Goal: Task Accomplishment & Management: Use online tool/utility

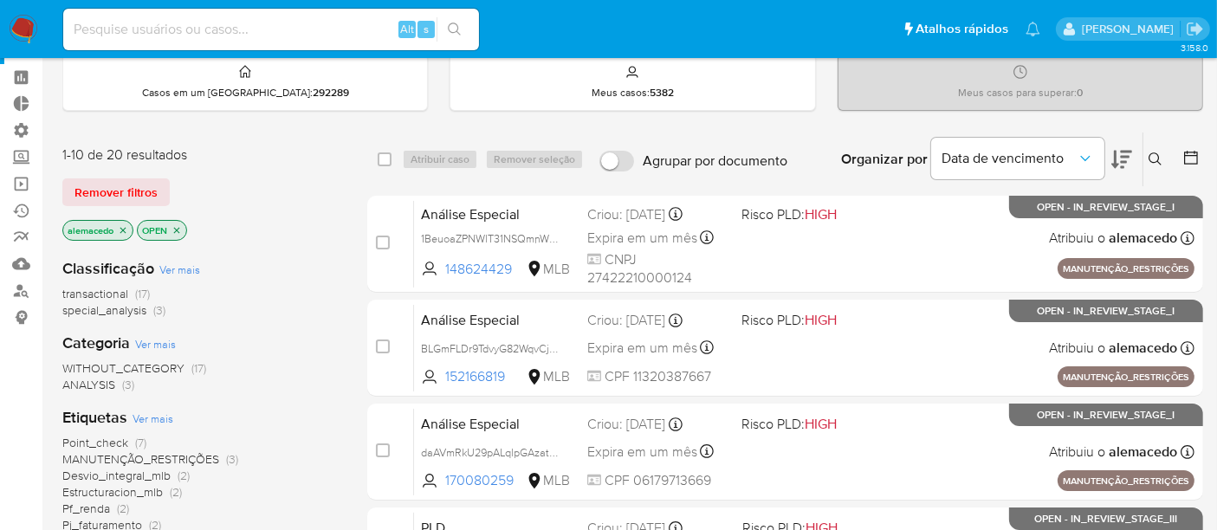
scroll to position [96, 0]
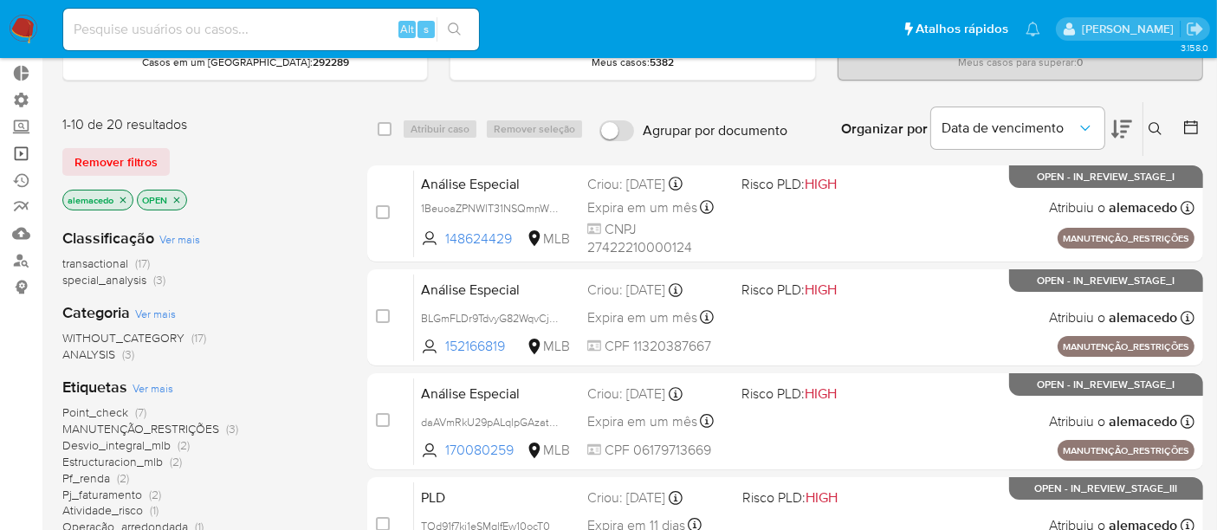
click at [21, 152] on link "Operações em massa" at bounding box center [103, 153] width 206 height 27
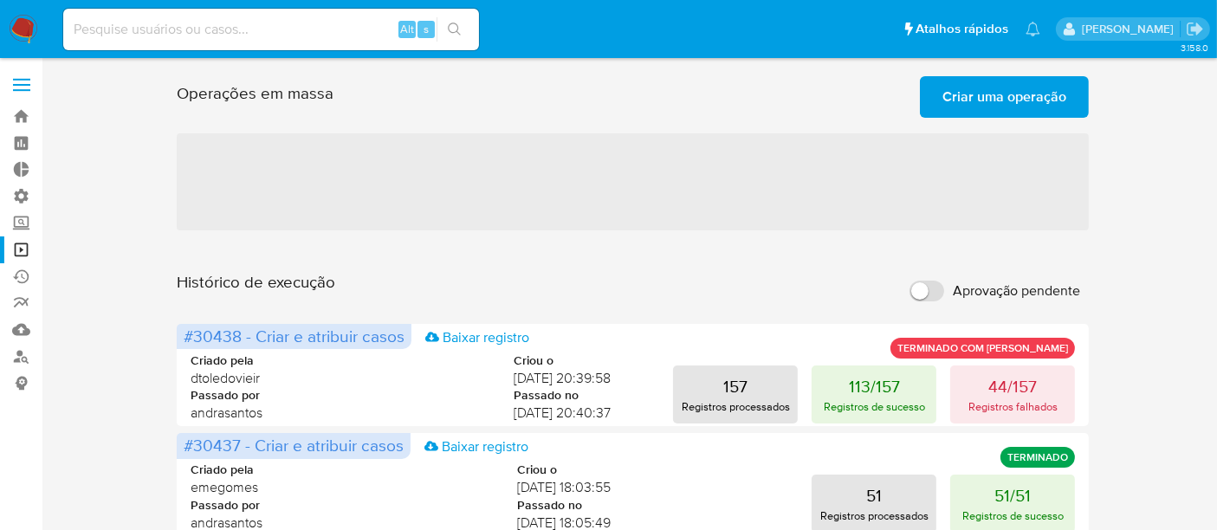
scroll to position [96, 0]
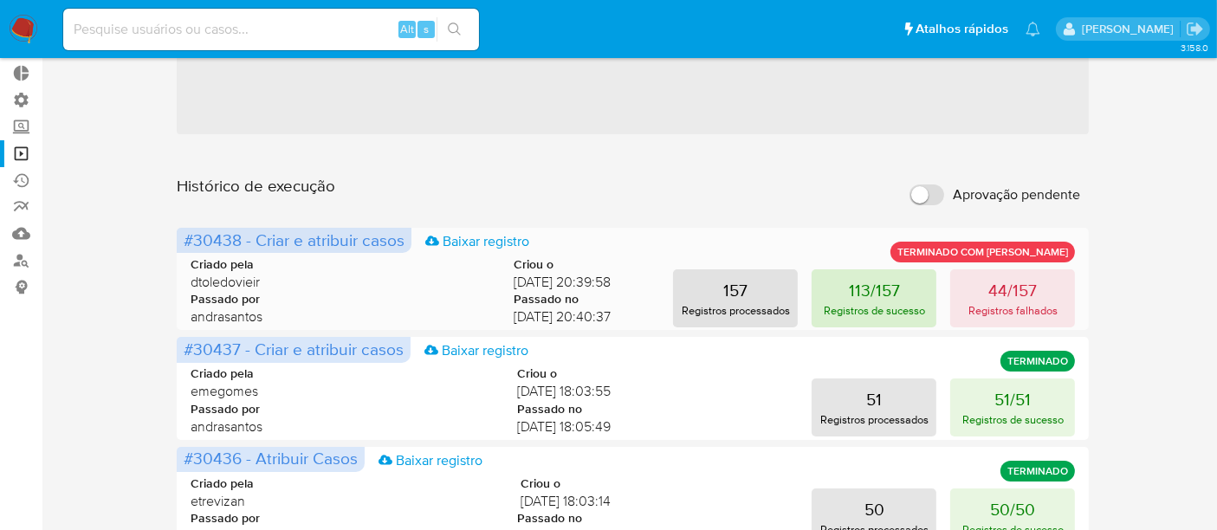
click at [877, 287] on p "113/157" at bounding box center [874, 290] width 51 height 24
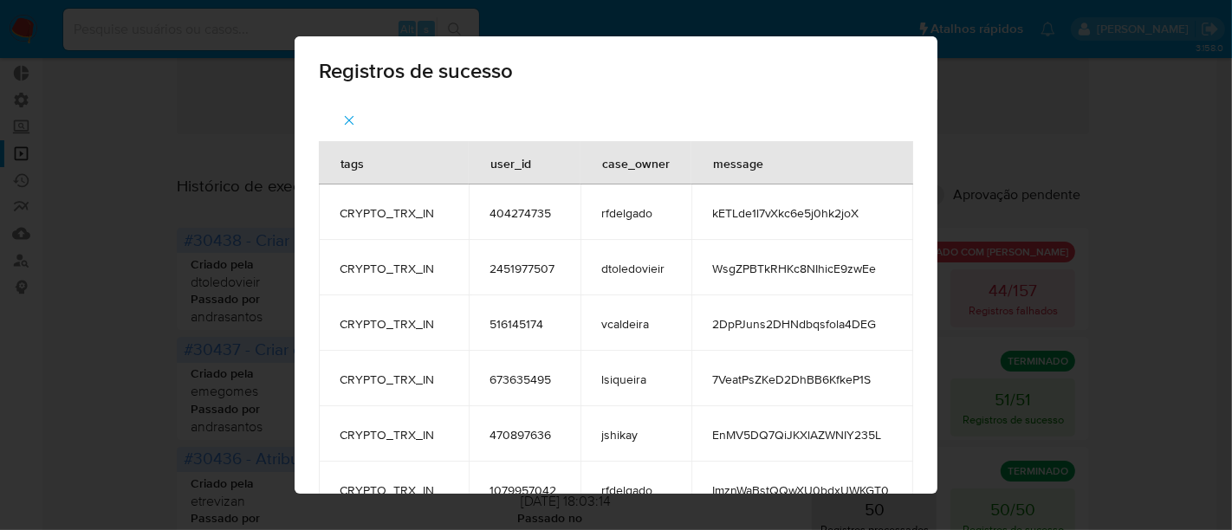
click at [1073, 120] on div "Registros de sucesso tags user_id case_owner message CRYPTO_TRX_IN 404274735 rf…" at bounding box center [616, 265] width 1232 height 530
click at [341, 108] on span "button" at bounding box center [349, 120] width 16 height 38
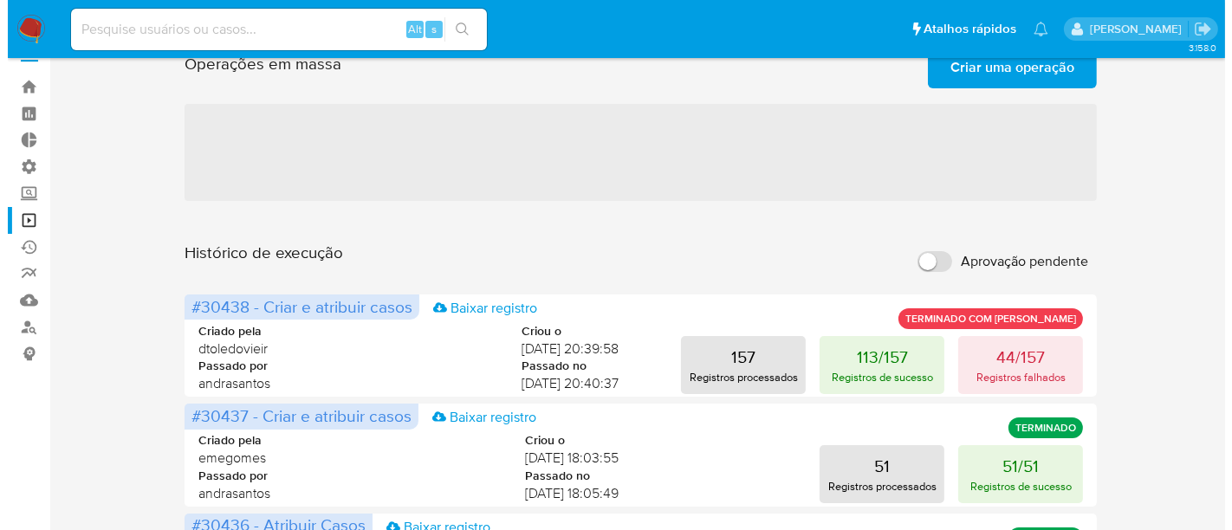
scroll to position [0, 0]
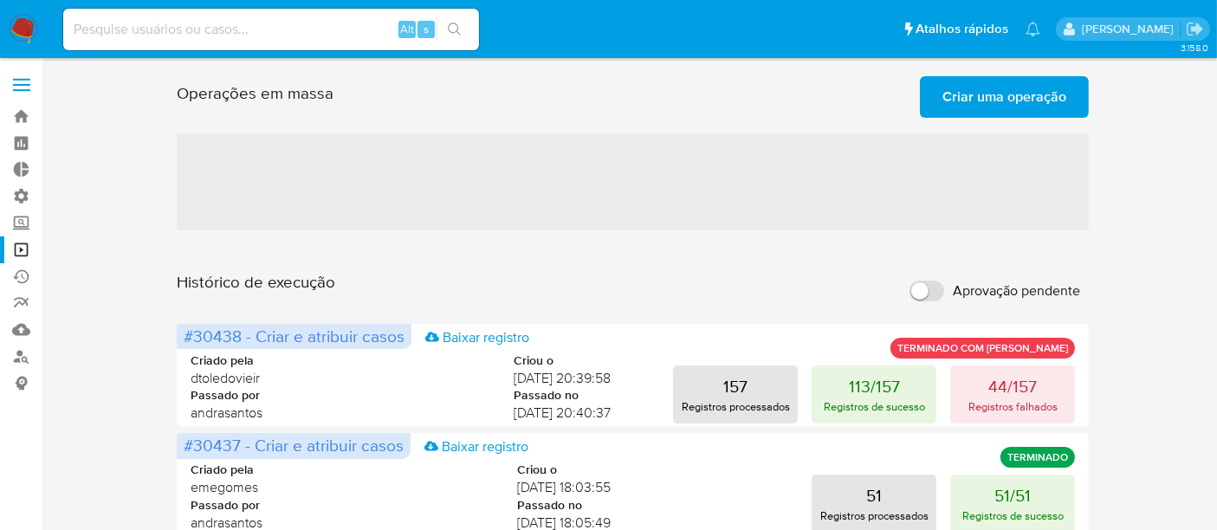
click at [1012, 93] on span "Criar uma operação" at bounding box center [1005, 97] width 124 height 38
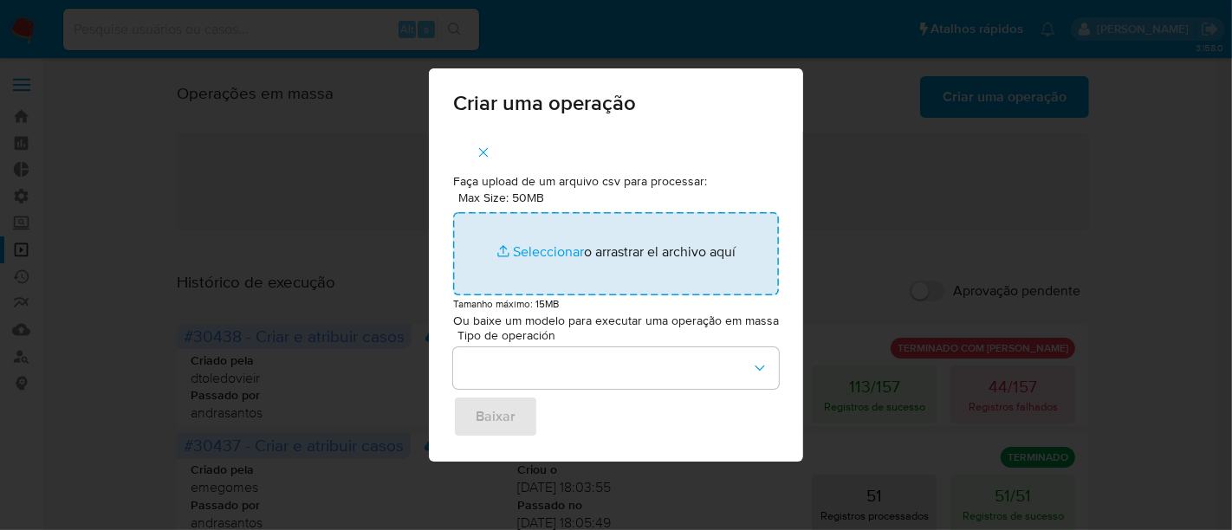
click at [536, 255] on input "Max Size: 50MB Seleccionar archivos" at bounding box center [616, 253] width 326 height 83
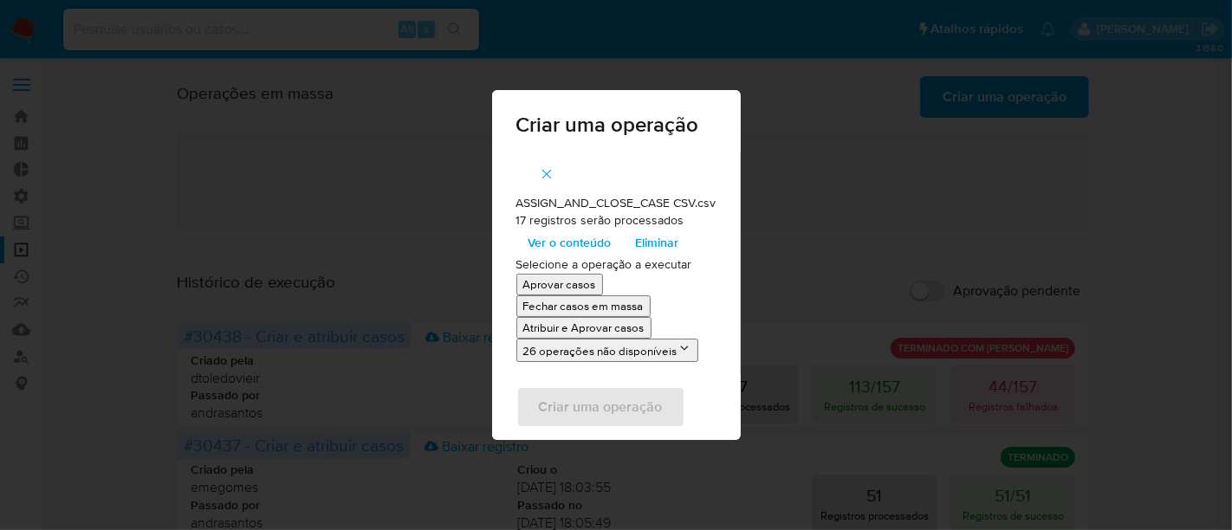
click at [565, 328] on p "Atribuir e Aprovar casos" at bounding box center [583, 328] width 121 height 16
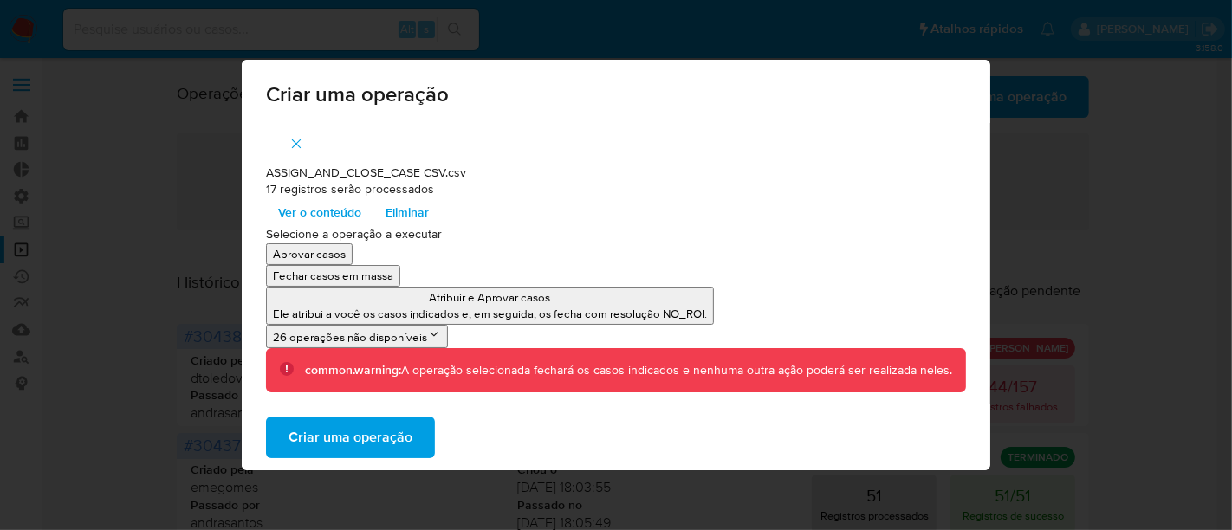
click at [393, 434] on span "Criar uma operação" at bounding box center [351, 437] width 124 height 38
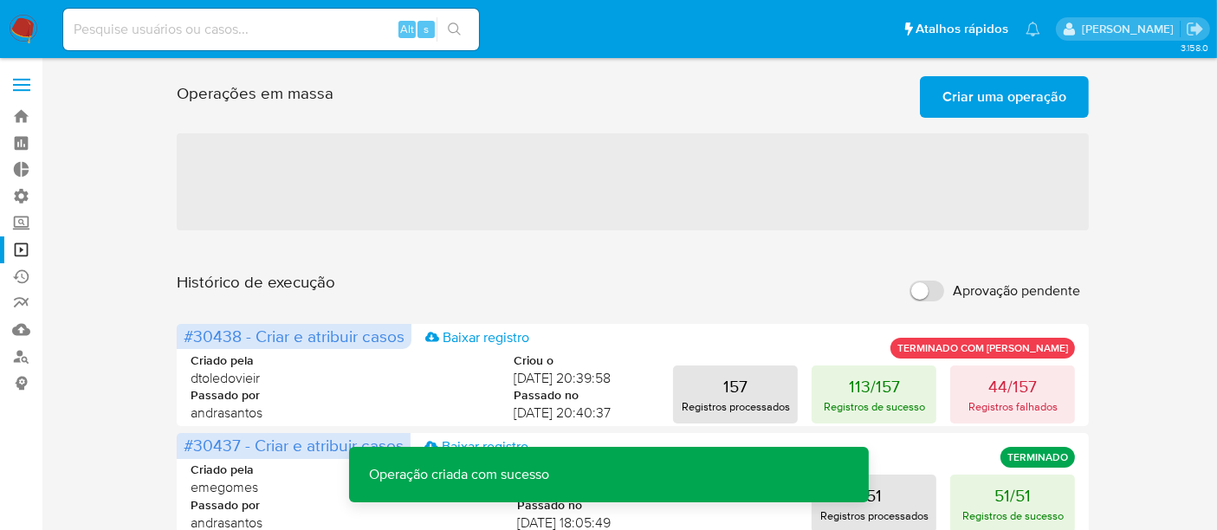
click at [993, 88] on span "Criar uma operação" at bounding box center [1005, 97] width 124 height 38
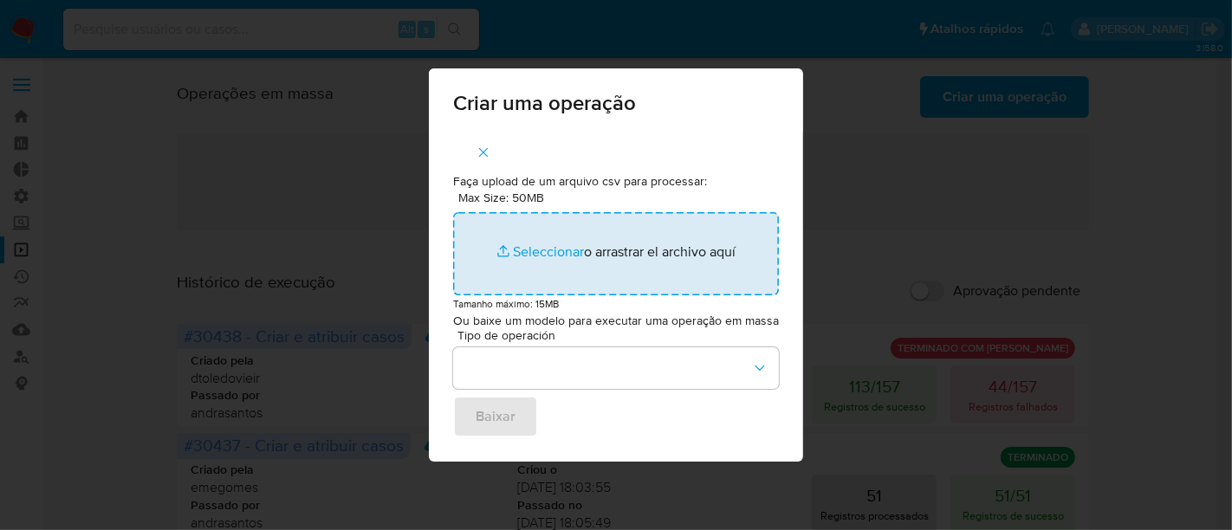
click at [551, 256] on input "Max Size: 50MB Seleccionar archivos" at bounding box center [616, 253] width 326 height 83
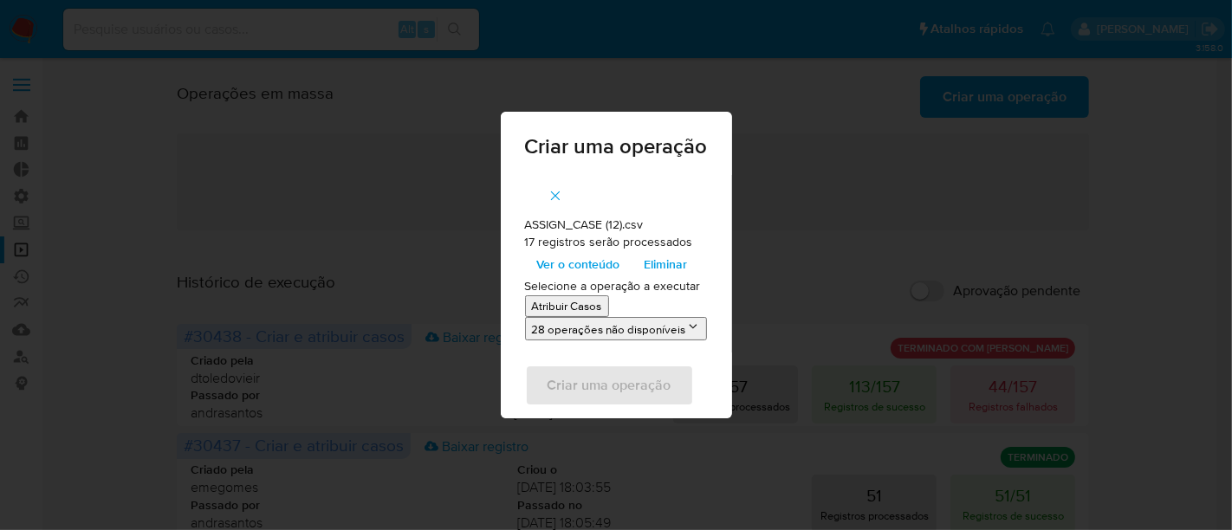
click at [567, 263] on span "Ver o conteúdo" at bounding box center [578, 264] width 83 height 24
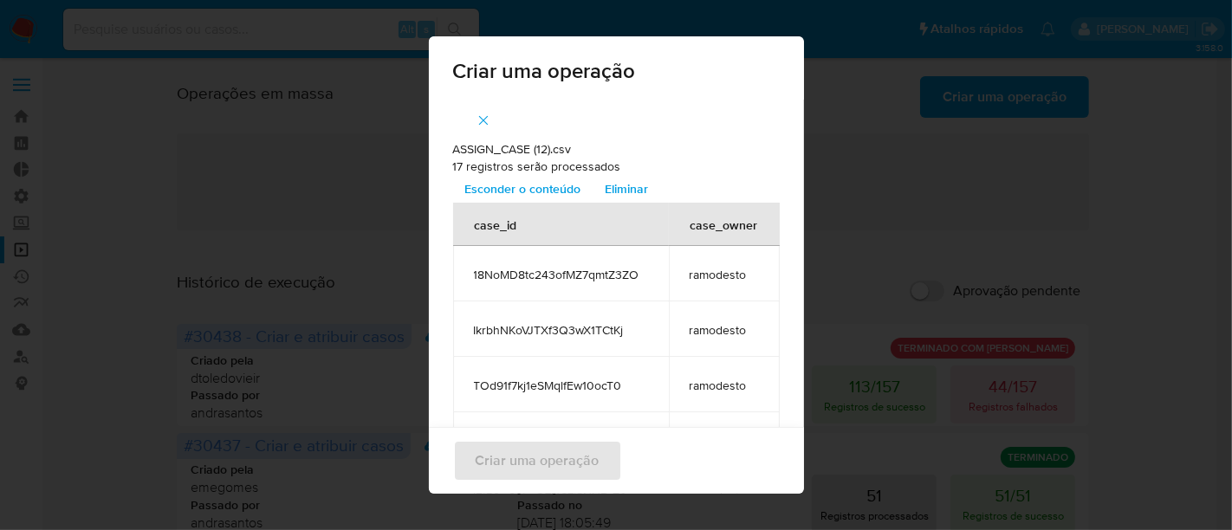
click at [486, 115] on button "button" at bounding box center [483, 121] width 61 height 42
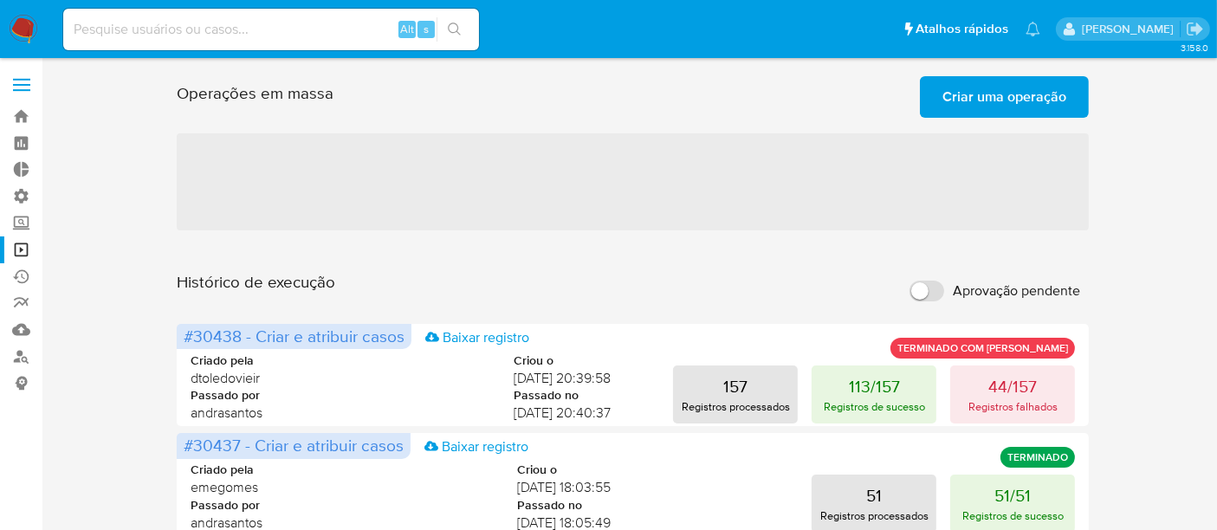
click at [1023, 94] on span "Criar uma operação" at bounding box center [1005, 97] width 124 height 38
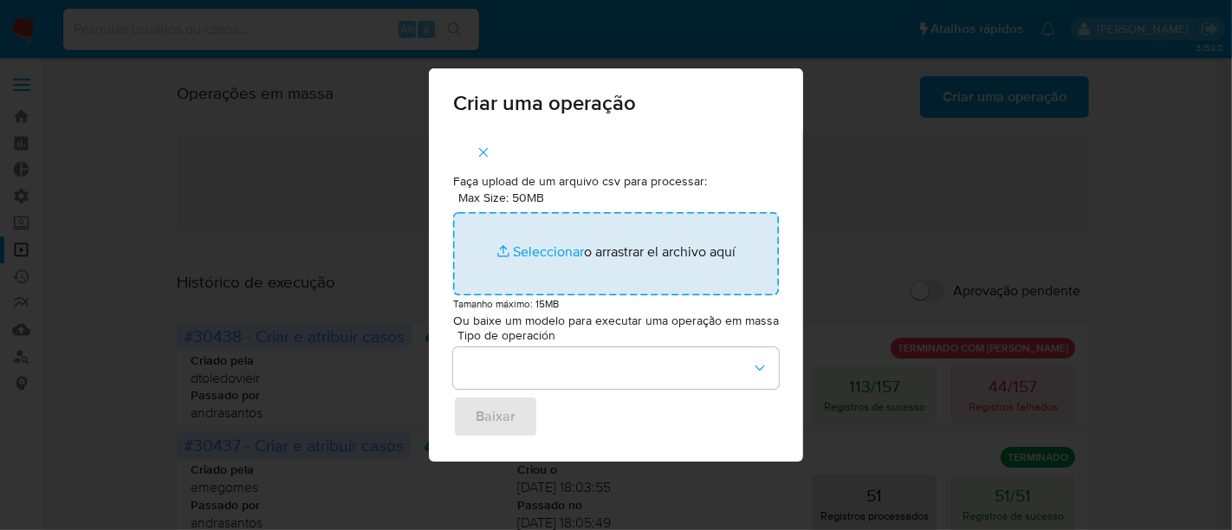
click at [522, 256] on input "Max Size: 50MB Seleccionar archivos" at bounding box center [616, 253] width 326 height 83
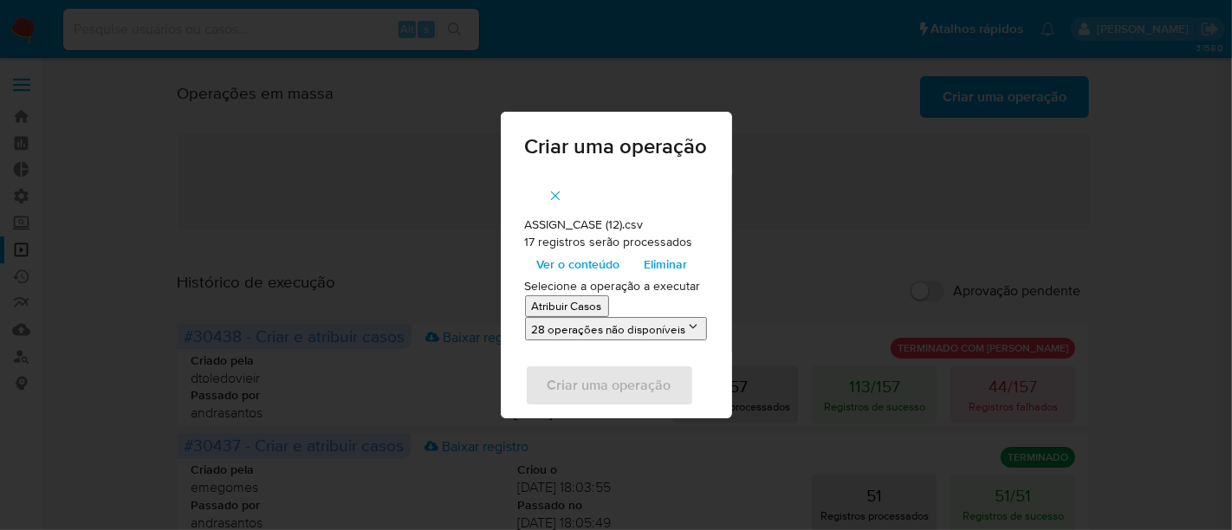
click at [596, 301] on p "Atribuir Casos" at bounding box center [567, 306] width 70 height 16
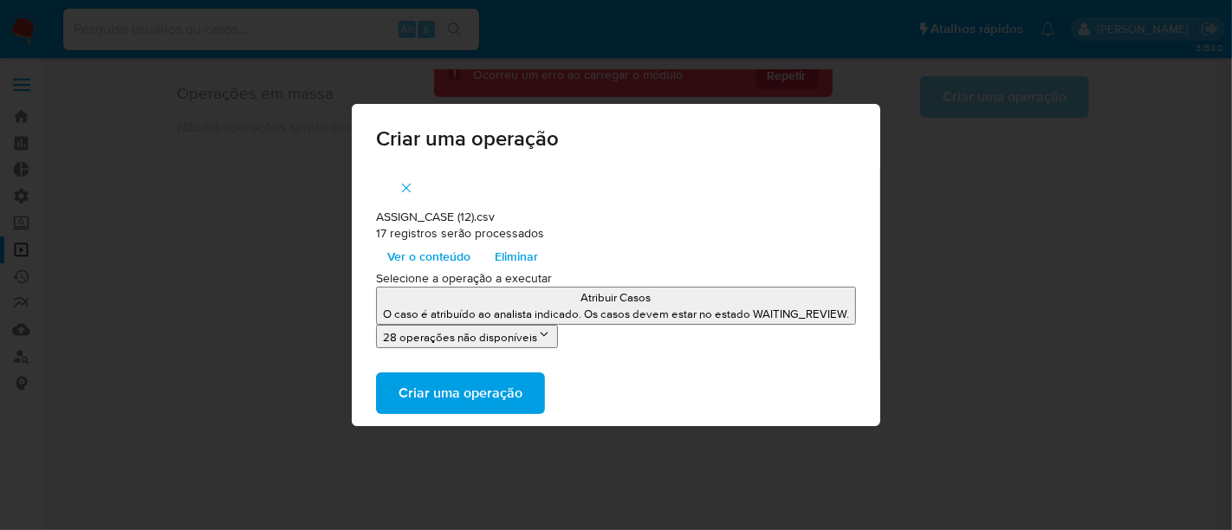
click at [497, 385] on span "Criar uma operação" at bounding box center [461, 393] width 124 height 38
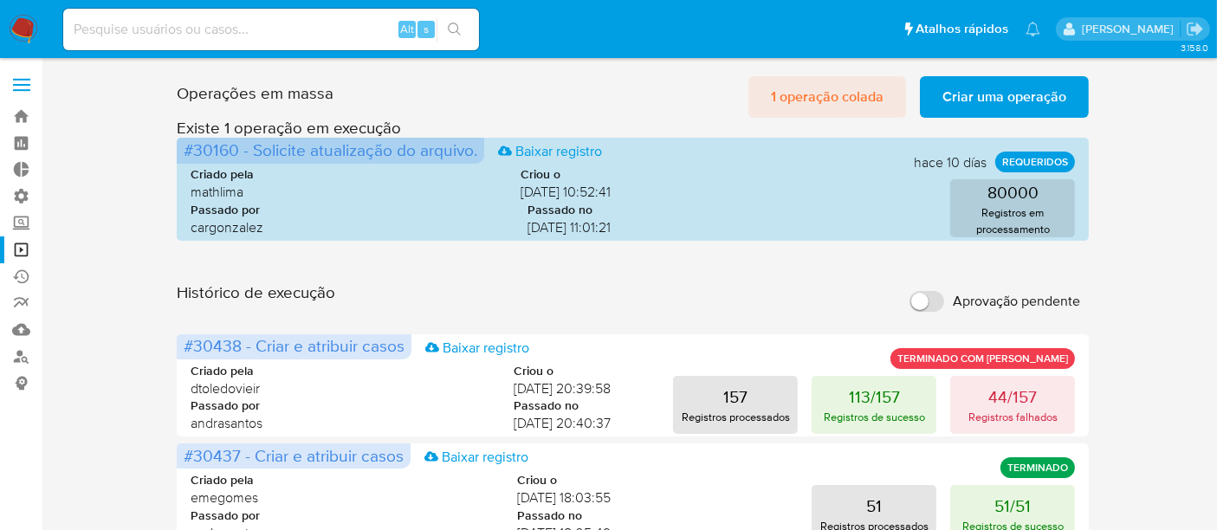
click at [842, 91] on span "1 operação colada" at bounding box center [827, 97] width 113 height 38
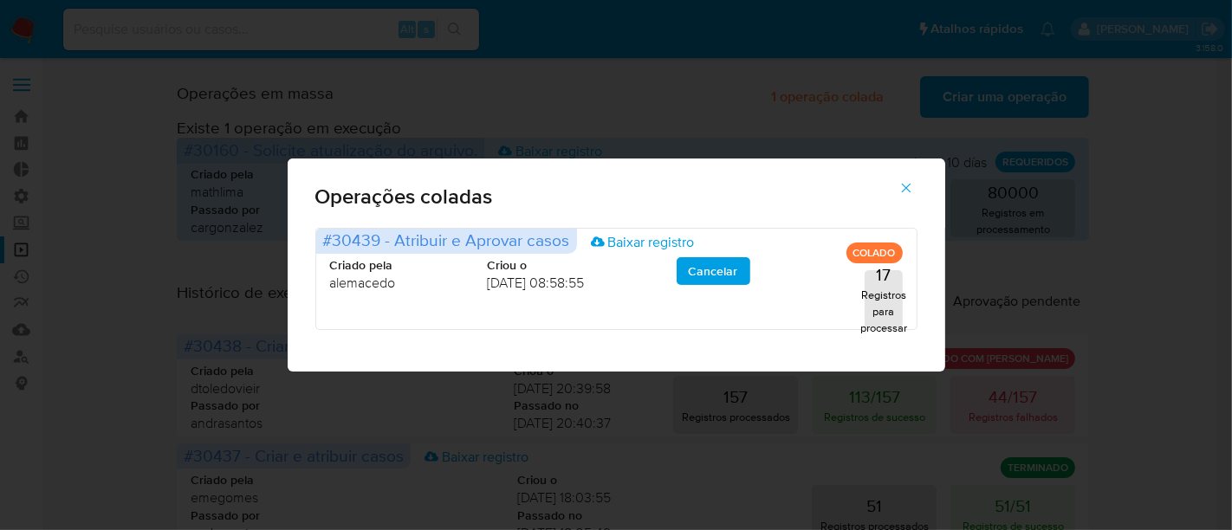
click at [907, 184] on icon "button" at bounding box center [907, 188] width 16 height 16
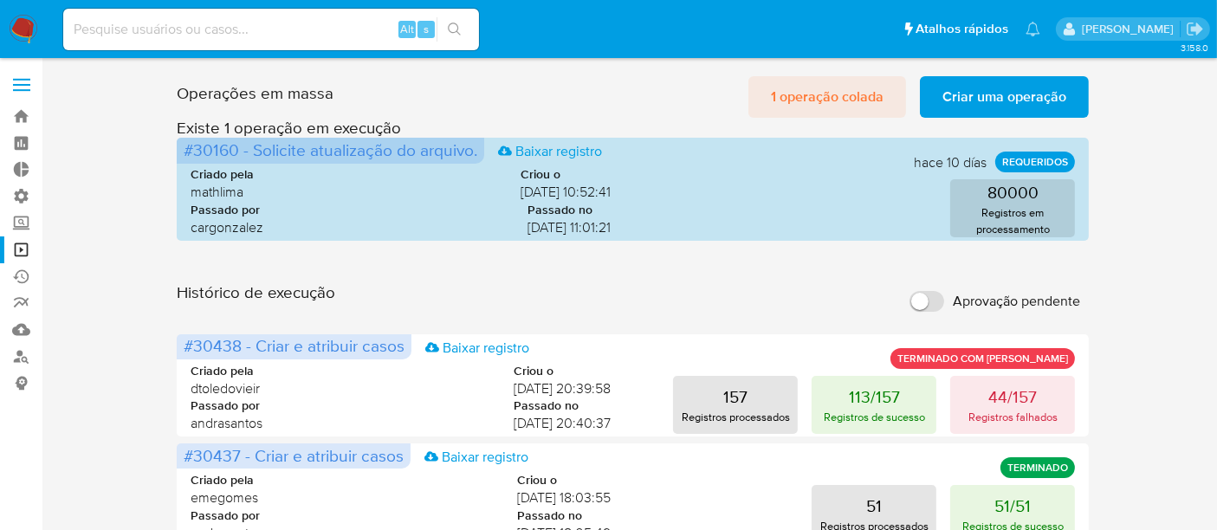
click at [797, 96] on span "1 operação colada" at bounding box center [827, 97] width 113 height 38
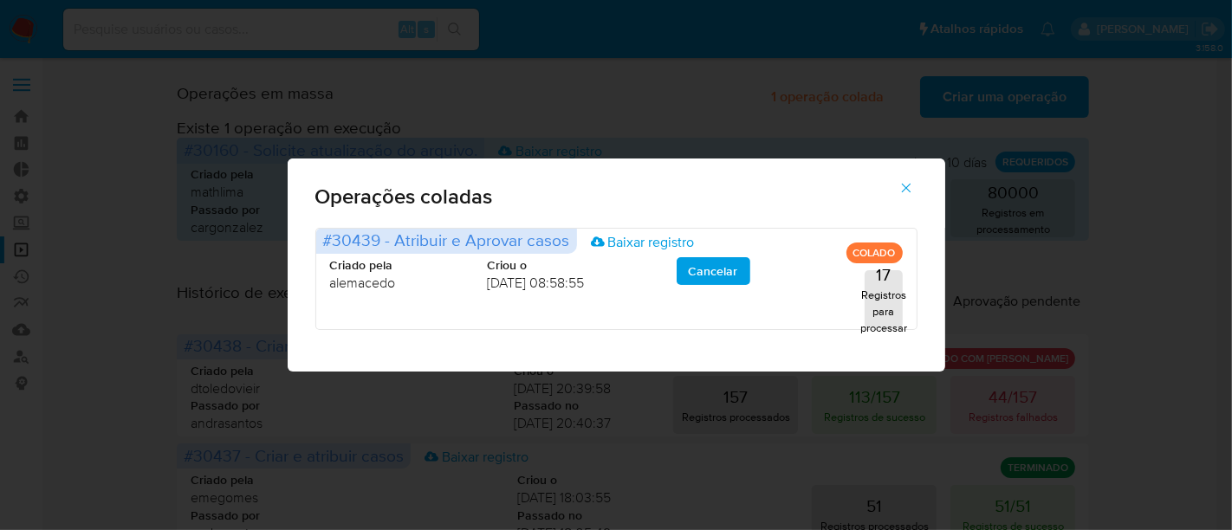
click at [911, 180] on icon "button" at bounding box center [907, 188] width 16 height 16
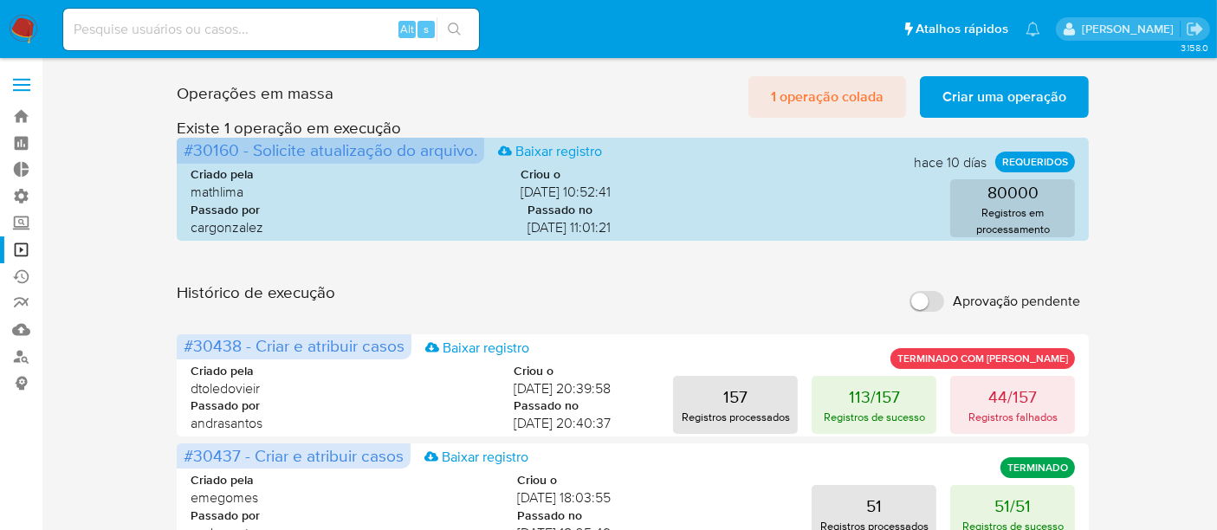
click at [841, 111] on span "1 operação colada" at bounding box center [827, 97] width 113 height 38
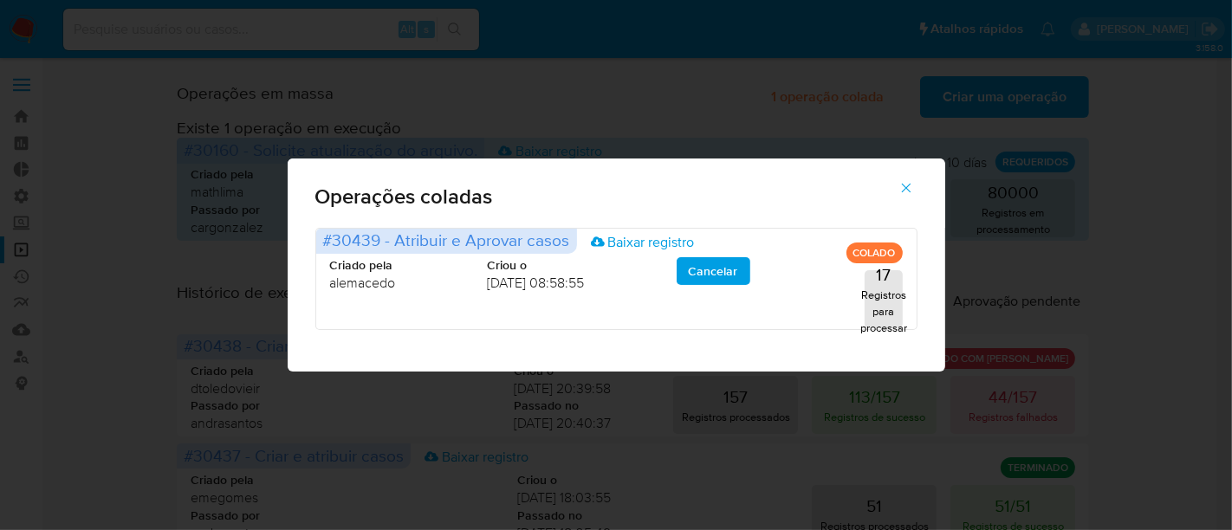
click at [901, 187] on icon "button" at bounding box center [907, 188] width 16 height 16
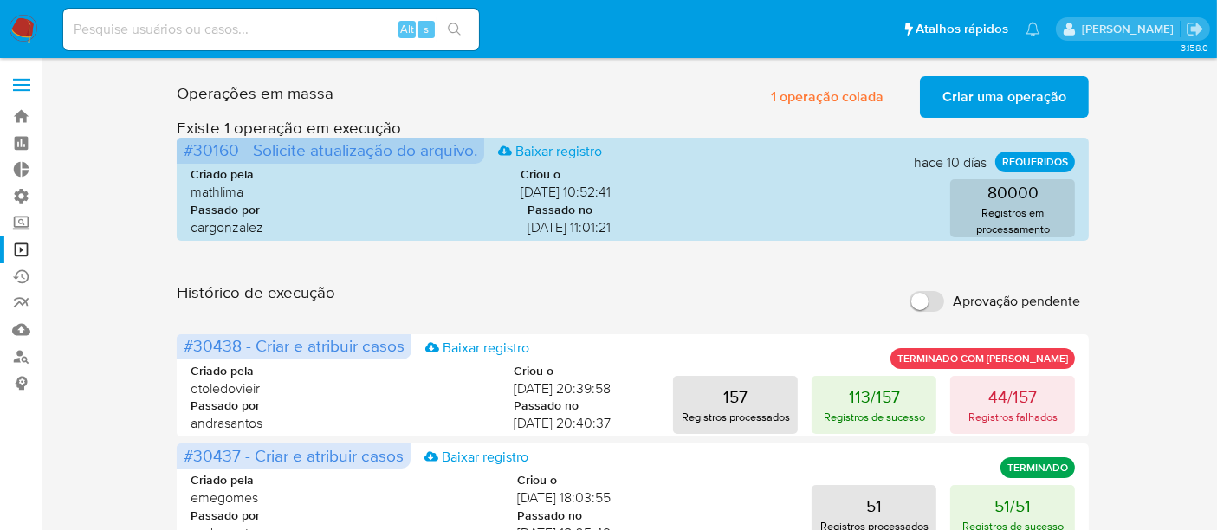
click at [974, 104] on span "Criar uma operação" at bounding box center [1005, 97] width 124 height 38
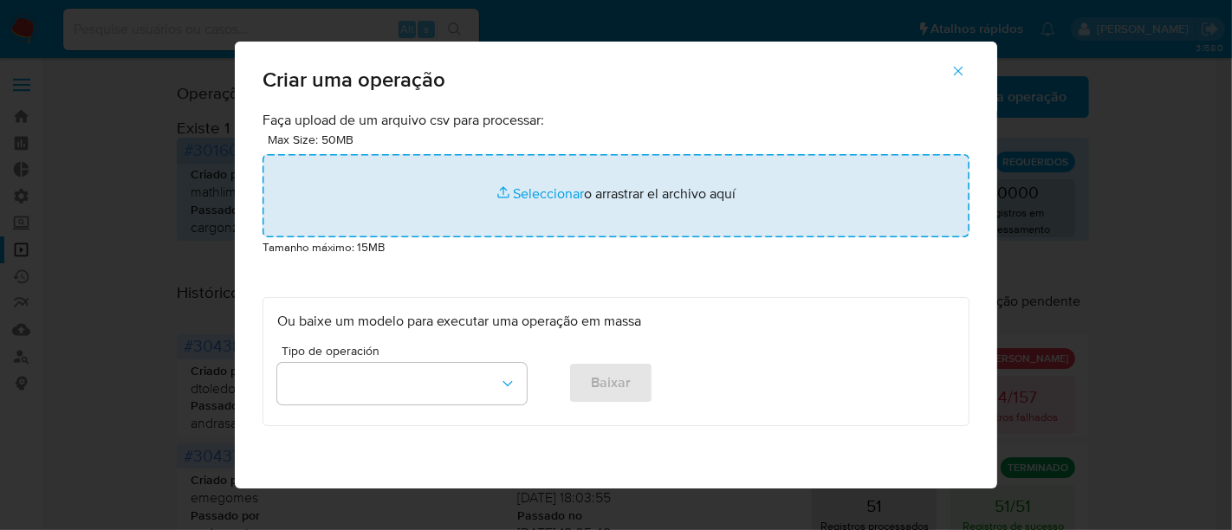
click at [531, 188] on input "file" at bounding box center [616, 195] width 707 height 83
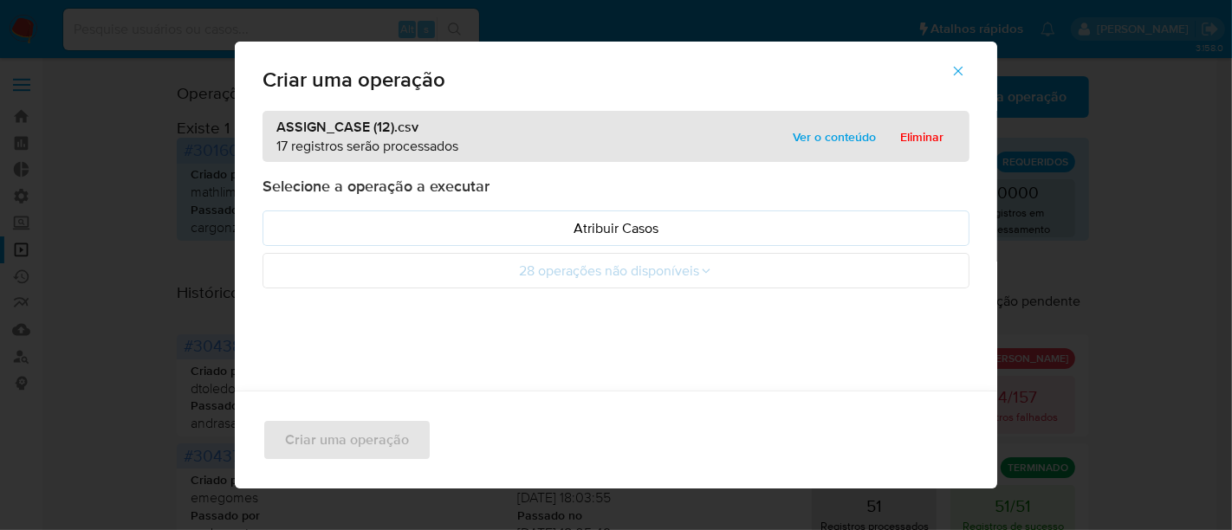
click at [841, 146] on span "Ver o conteúdo" at bounding box center [834, 137] width 83 height 24
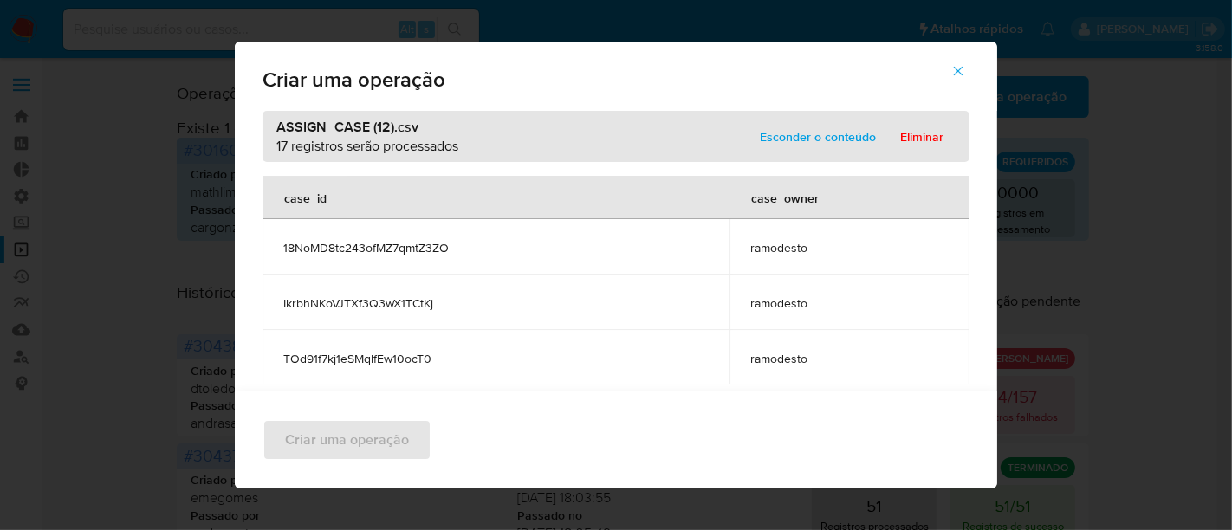
click at [841, 146] on span "Esconder o conteúdo" at bounding box center [818, 137] width 116 height 24
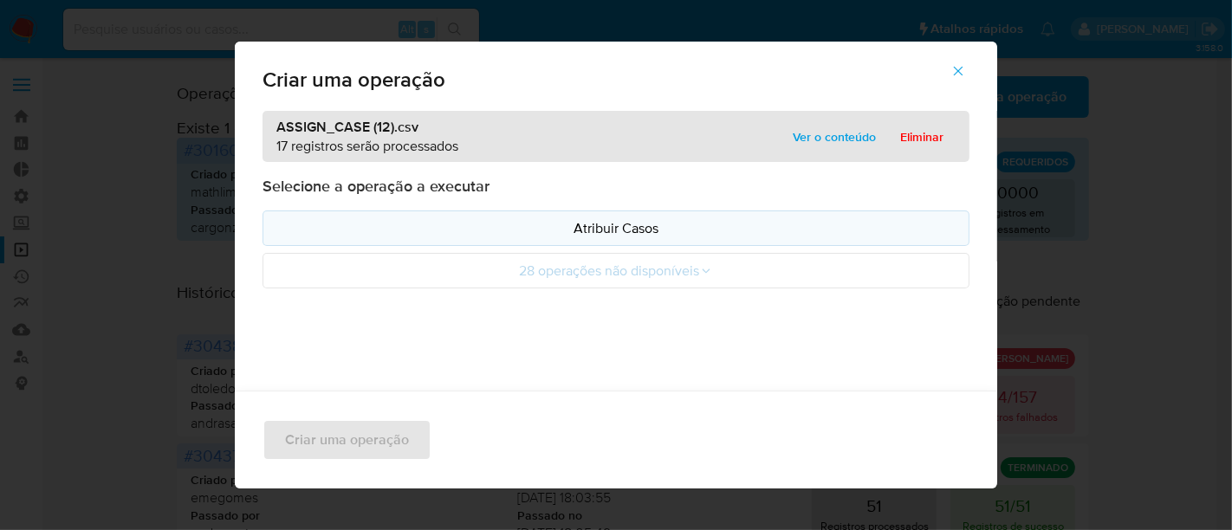
click at [611, 229] on p "Atribuir Casos" at bounding box center [616, 228] width 678 height 20
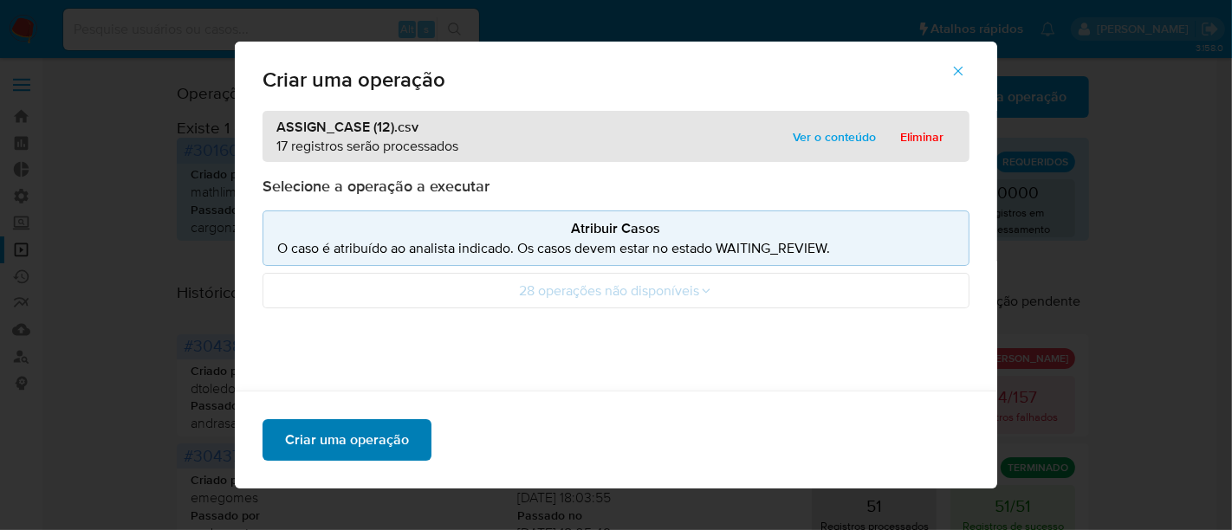
click at [392, 455] on span "Criar uma operação" at bounding box center [347, 440] width 124 height 38
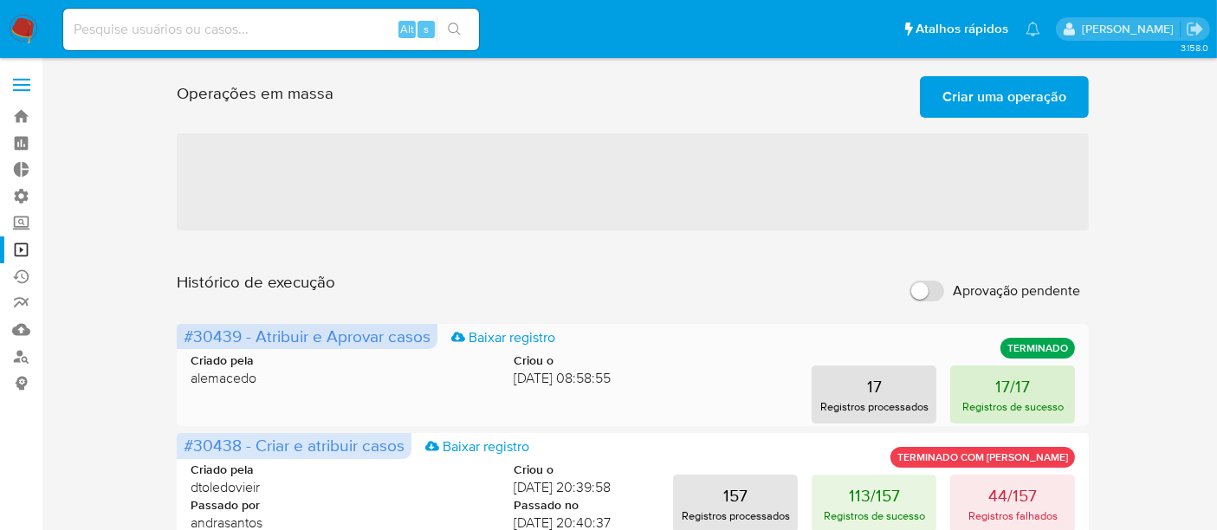
click at [1012, 392] on p "17/17" at bounding box center [1013, 386] width 35 height 24
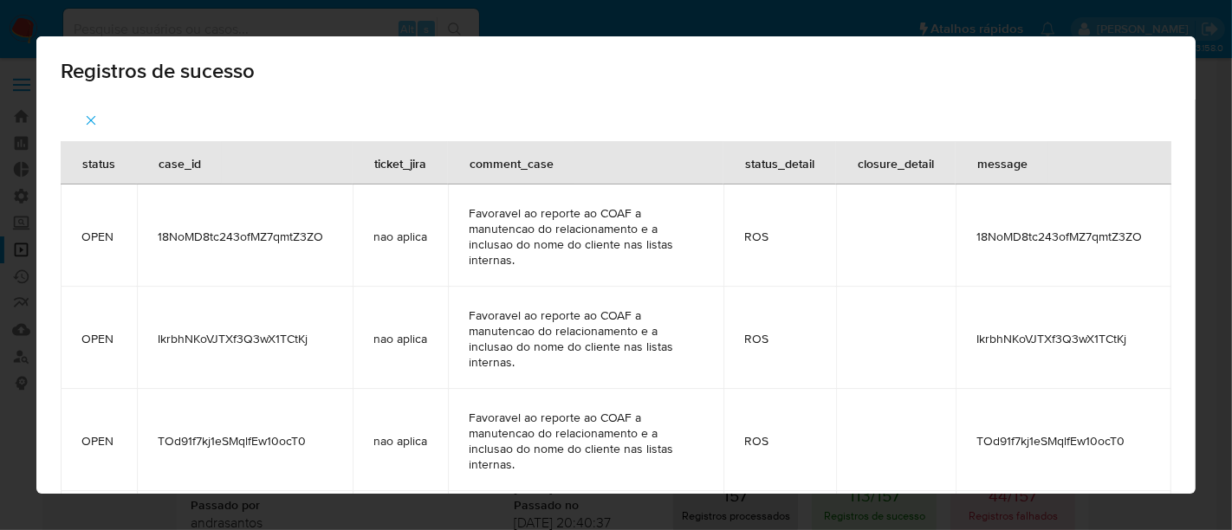
click at [503, 28] on div "Registros de sucesso status case_id ticket_jira comment_case status_detail clos…" at bounding box center [616, 265] width 1232 height 530
click at [93, 114] on icon "button" at bounding box center [91, 121] width 16 height 16
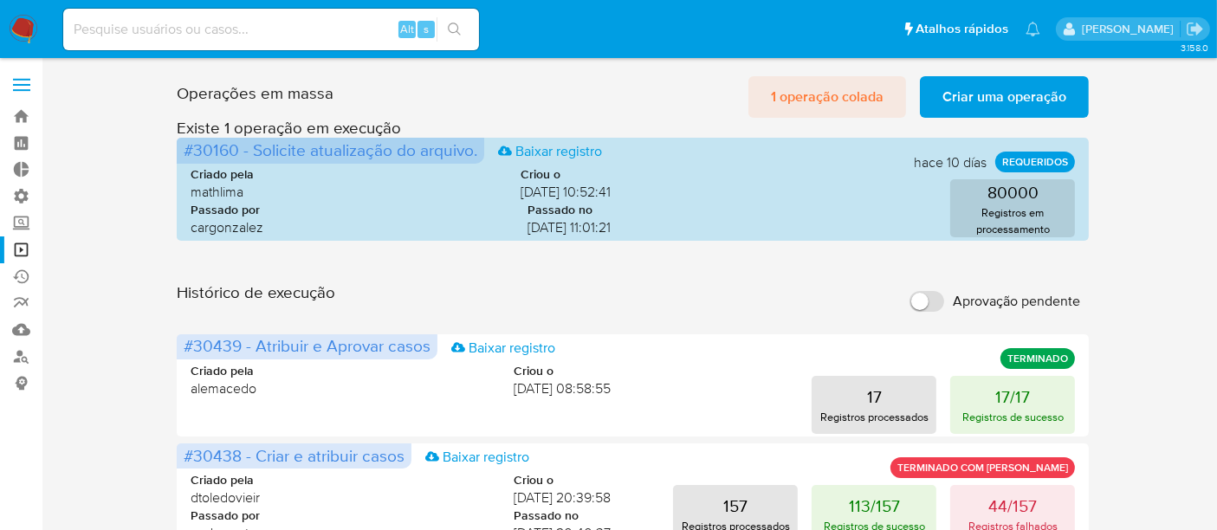
click at [868, 99] on span "1 operação colada" at bounding box center [827, 97] width 113 height 38
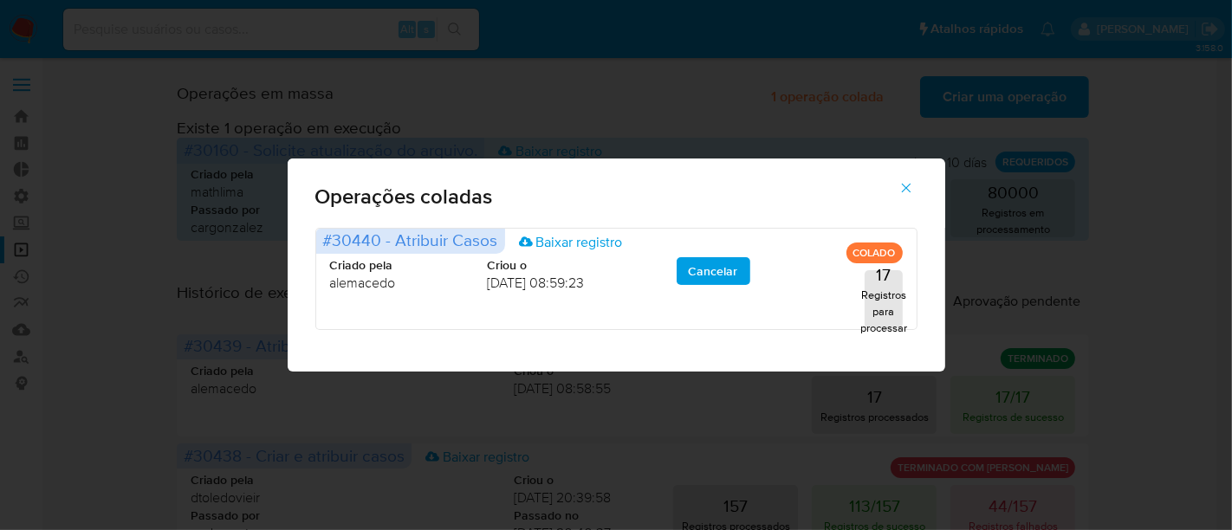
click at [916, 191] on button "button" at bounding box center [906, 188] width 61 height 42
